Goal: Task Accomplishment & Management: Use online tool/utility

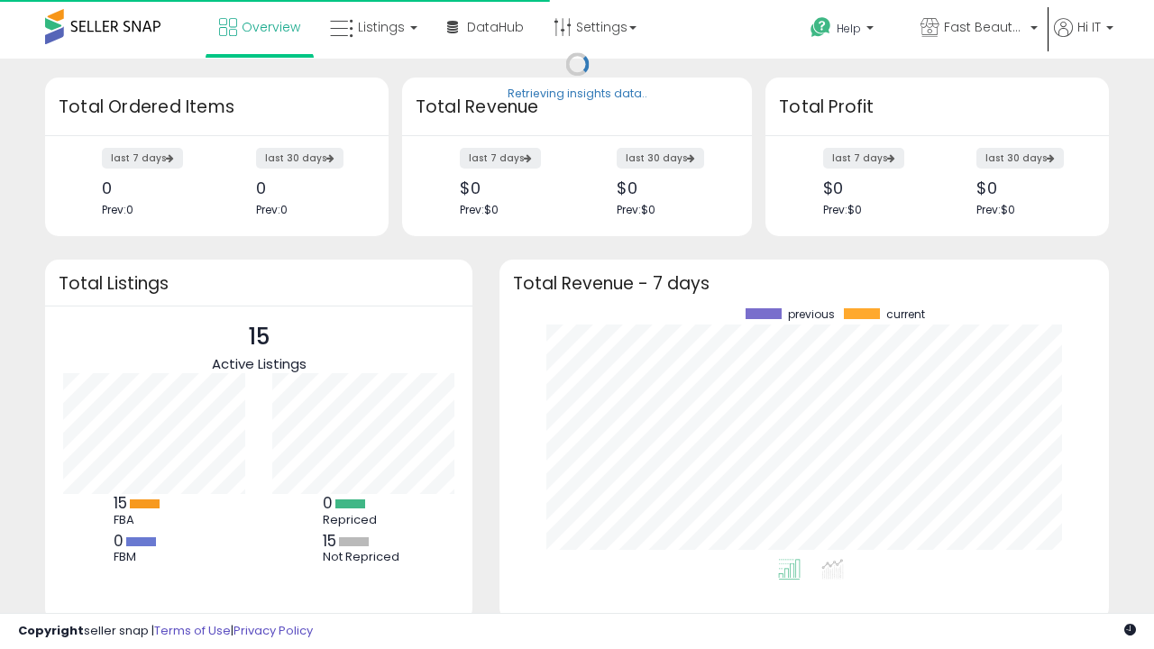
scroll to position [251, 574]
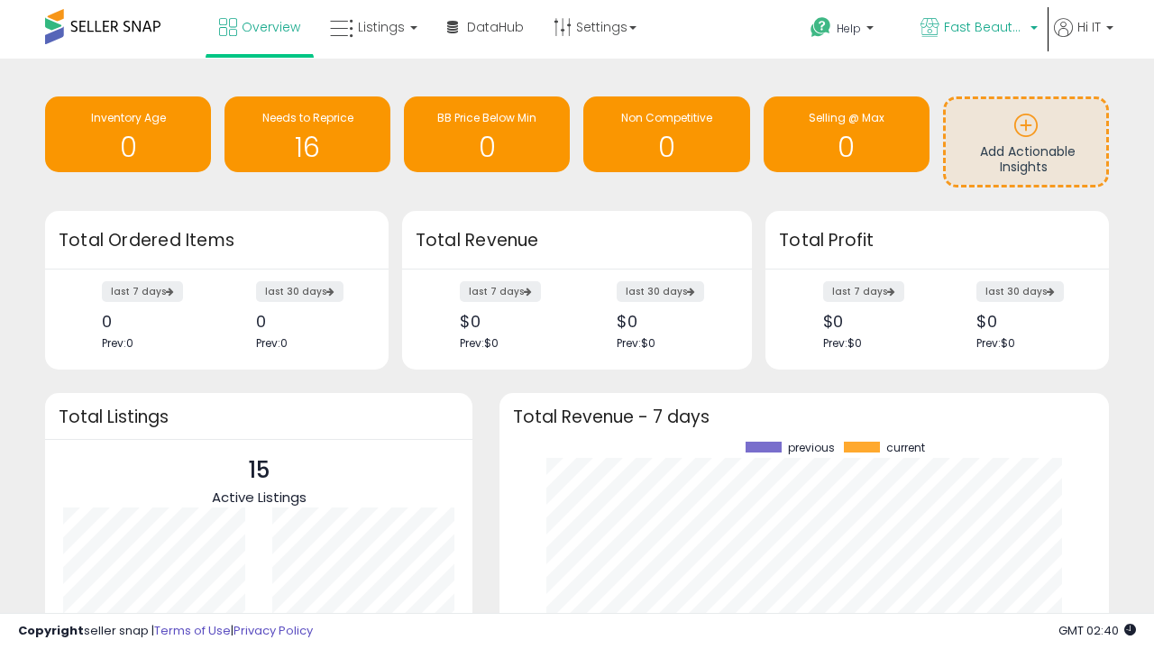
click at [978, 29] on span "Fast Beauty ([GEOGRAPHIC_DATA])" at bounding box center [984, 27] width 81 height 18
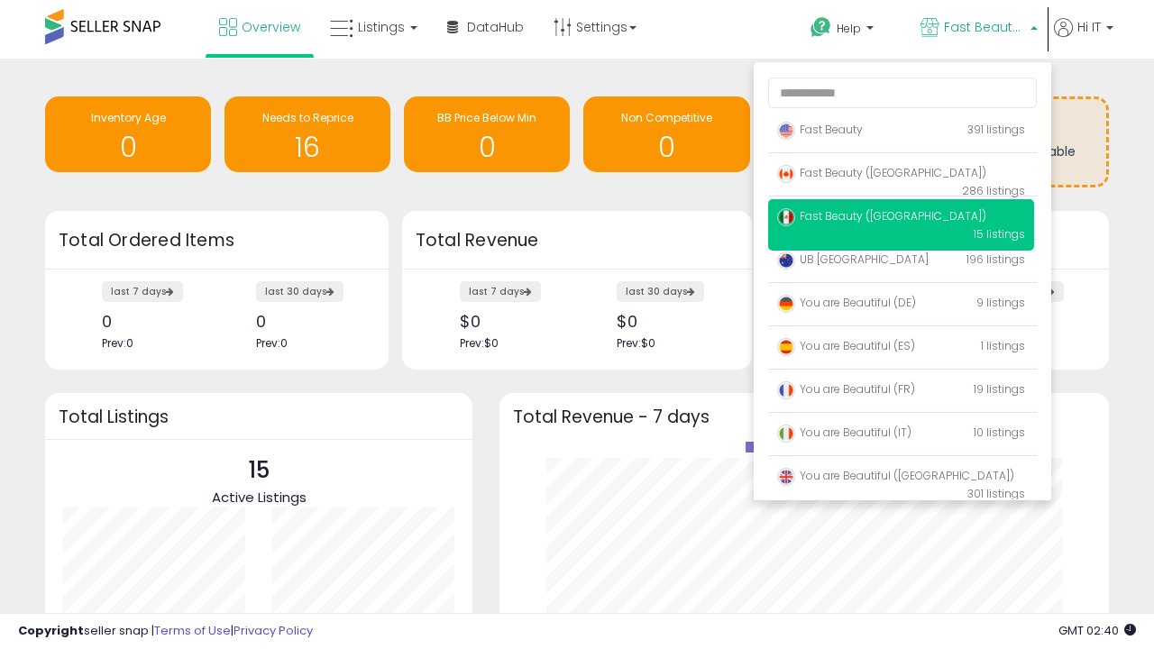
click at [901, 219] on span "Fast Beauty ([GEOGRAPHIC_DATA])" at bounding box center [881, 215] width 209 height 15
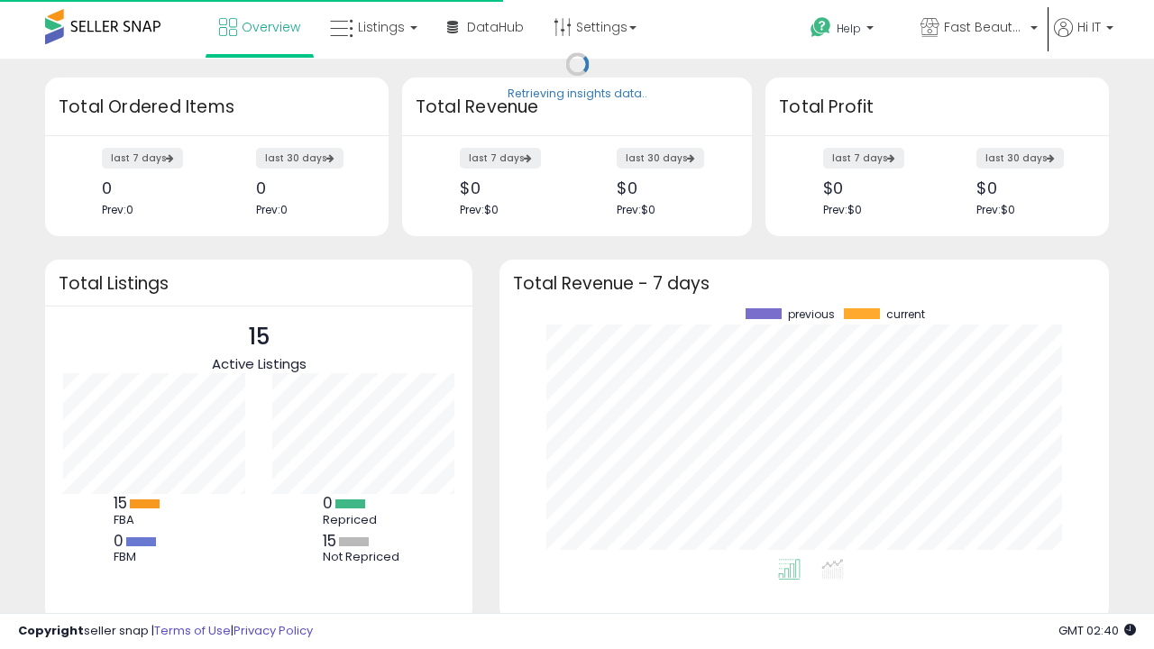
scroll to position [251, 574]
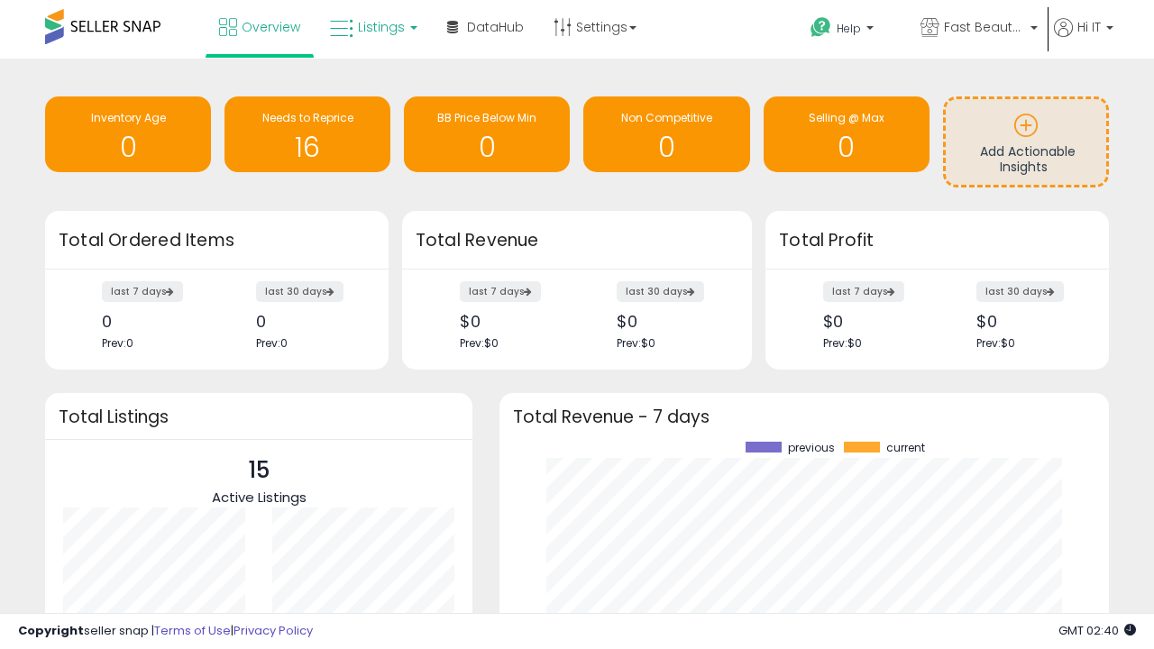
click at [372, 27] on span "Listings" at bounding box center [381, 27] width 47 height 18
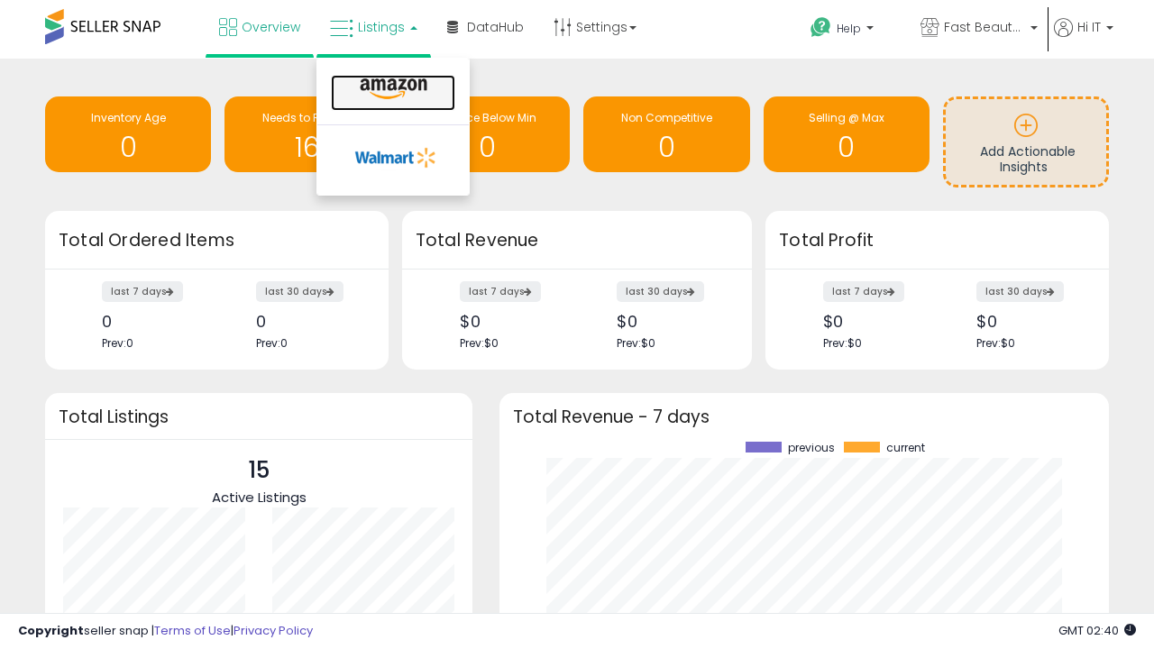
click at [391, 89] on icon at bounding box center [393, 89] width 78 height 23
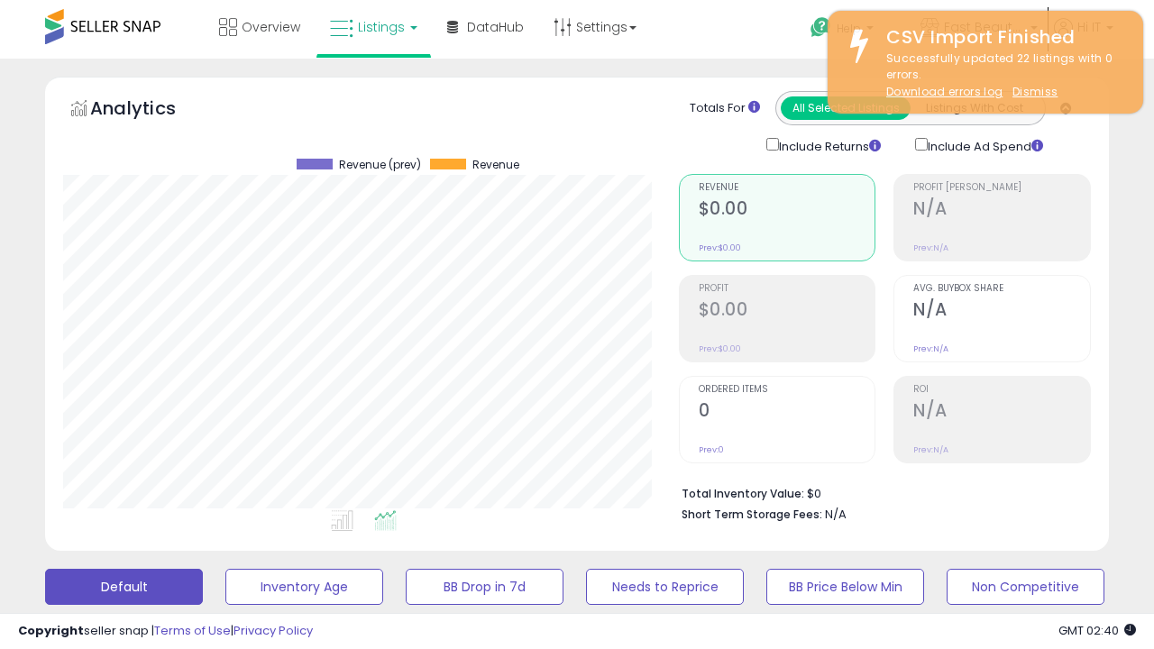
scroll to position [370, 615]
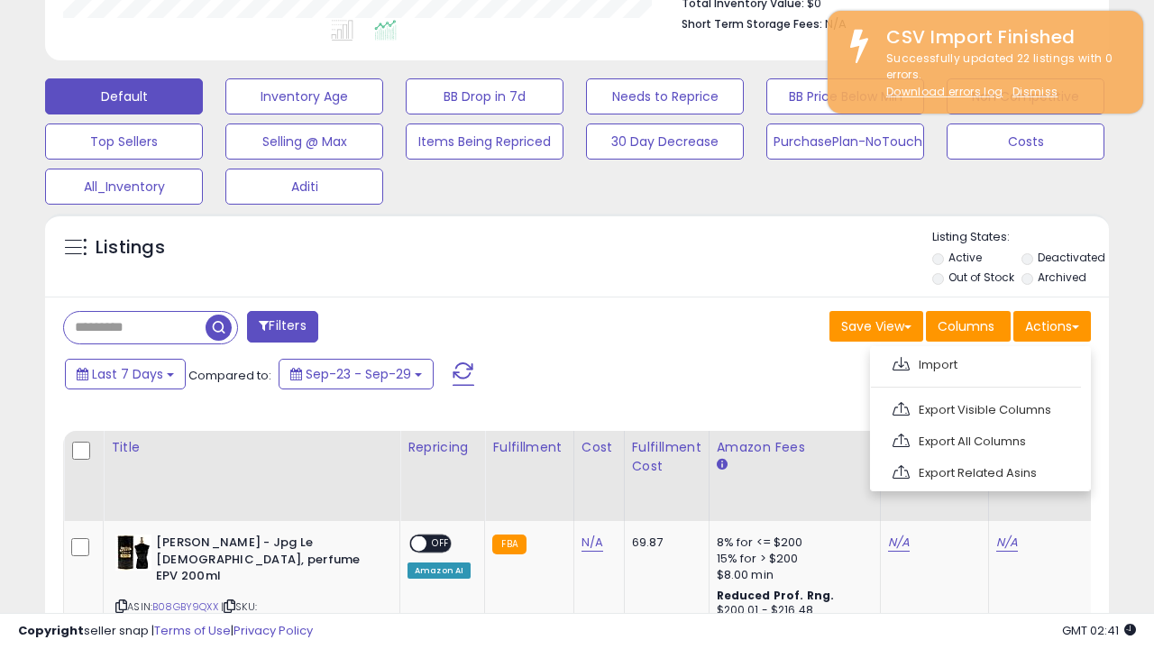
click at [901, 362] on span at bounding box center [901, 364] width 17 height 14
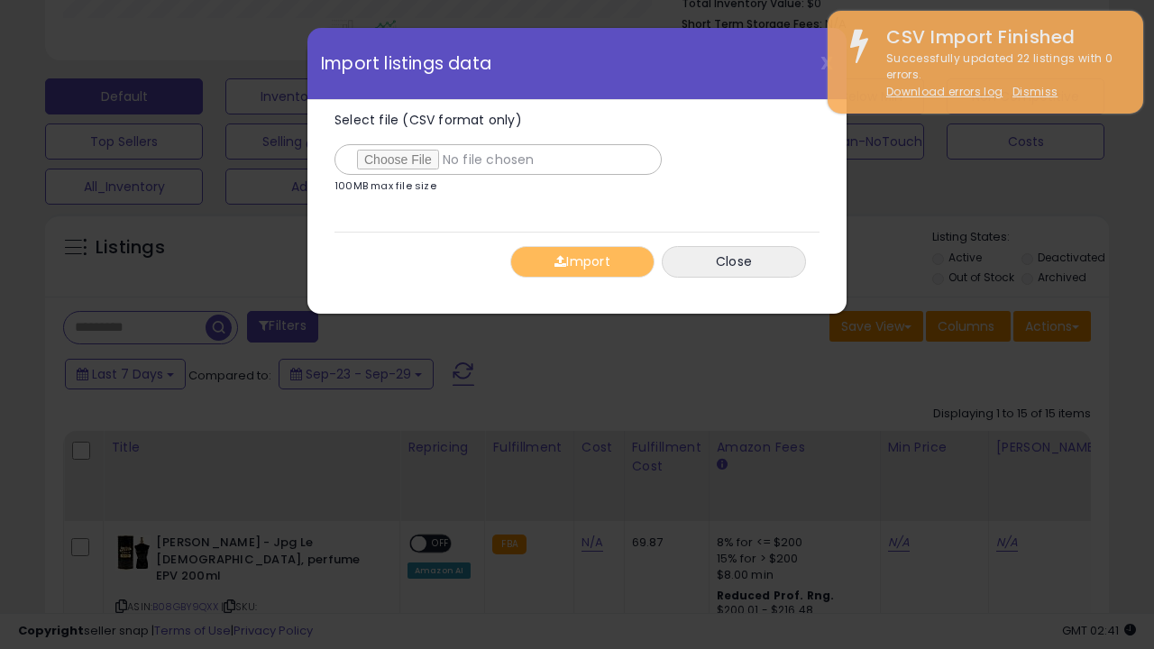
type input "**********"
click at [582, 262] on button "Import" at bounding box center [582, 262] width 144 height 32
